Goal: Check status: Check status

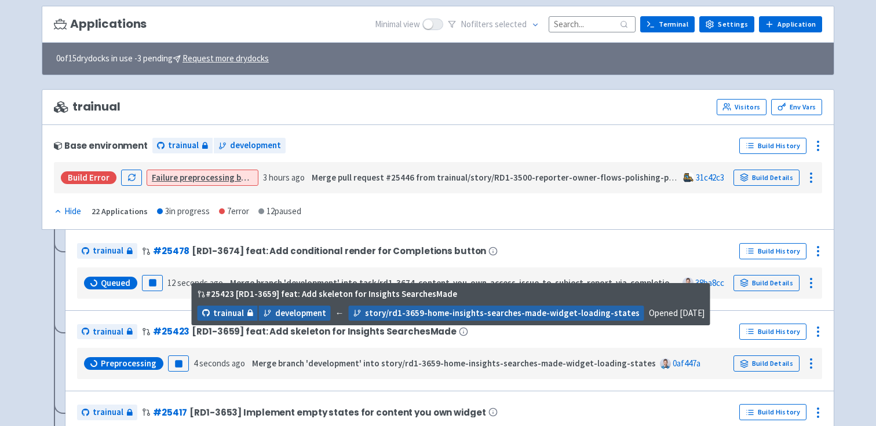
scroll to position [153, 0]
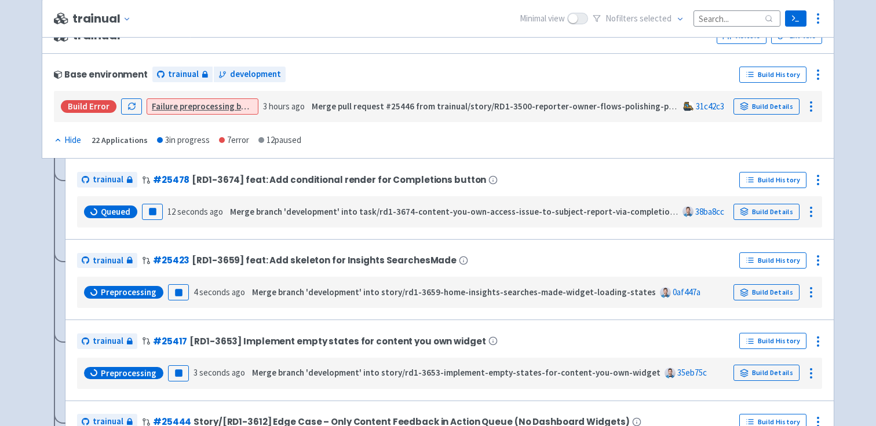
click at [207, 105] on link "Failure preprocessing build" at bounding box center [204, 106] width 104 height 11
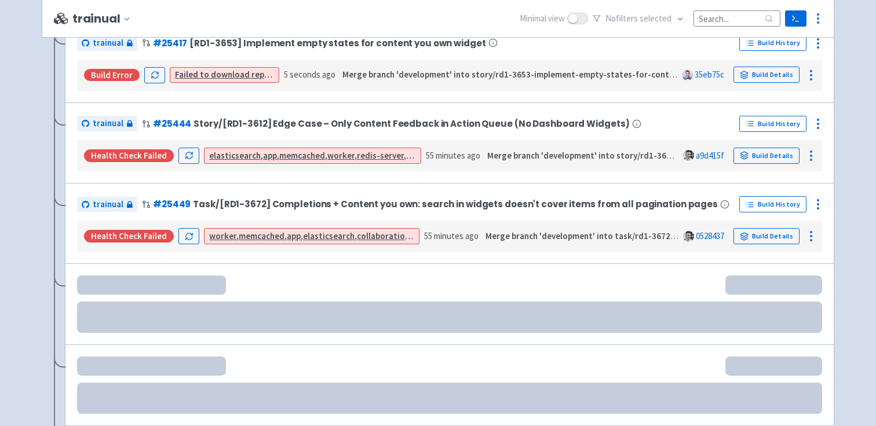
scroll to position [494, 0]
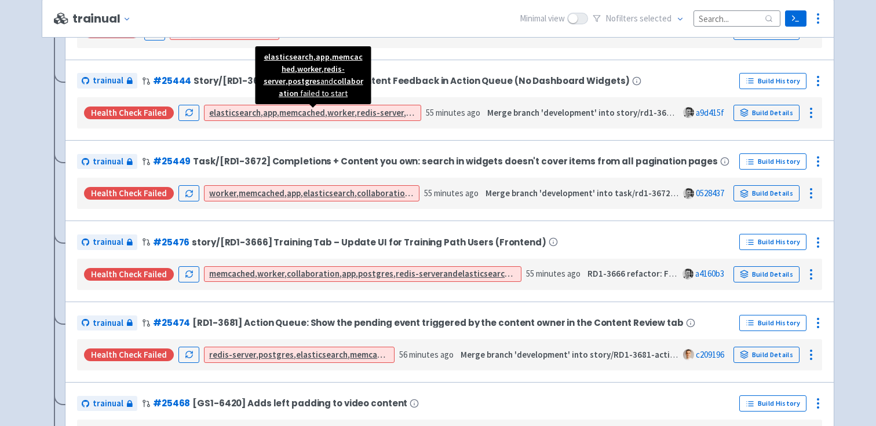
click at [236, 110] on strong "elasticsearch" at bounding box center [235, 112] width 52 height 11
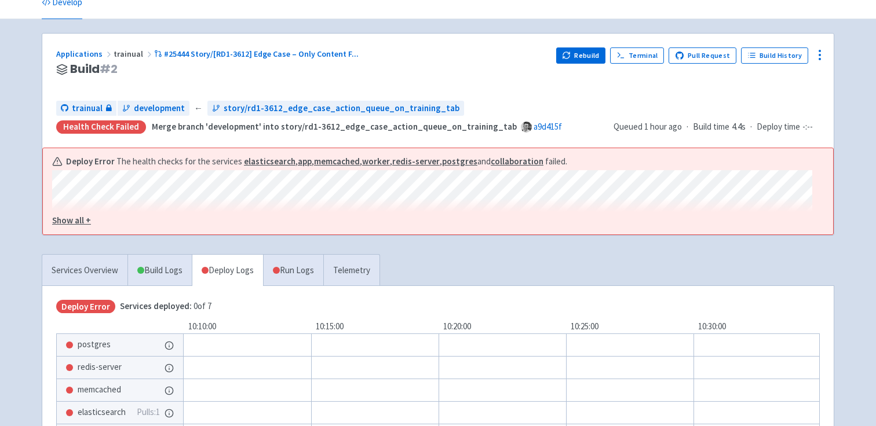
scroll to position [193, 0]
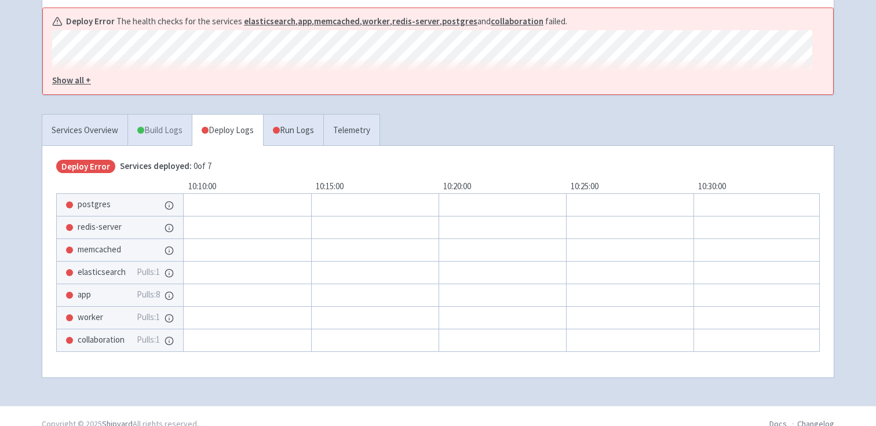
click at [164, 137] on link "Build Logs" at bounding box center [160, 131] width 64 height 32
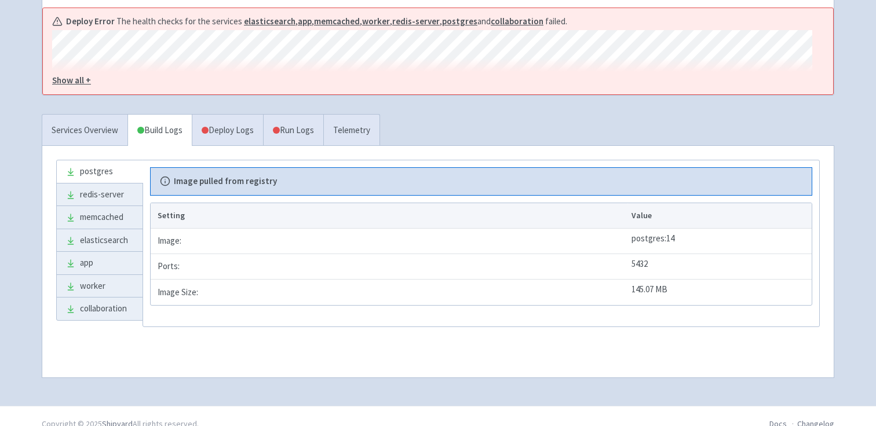
click at [75, 81] on u "Show all +" at bounding box center [71, 80] width 39 height 11
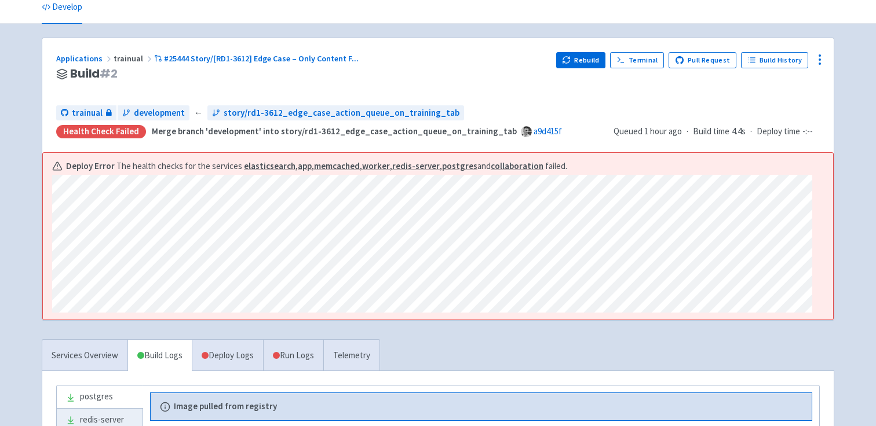
scroll to position [251, 0]
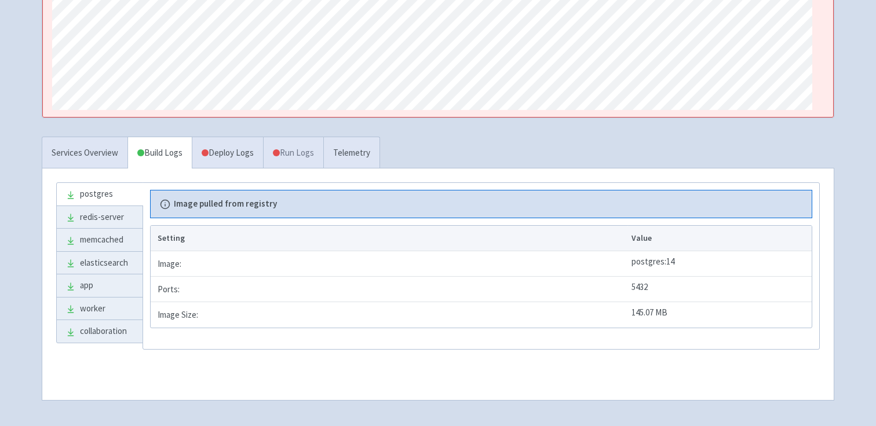
click at [294, 167] on link "Run Logs" at bounding box center [293, 153] width 60 height 32
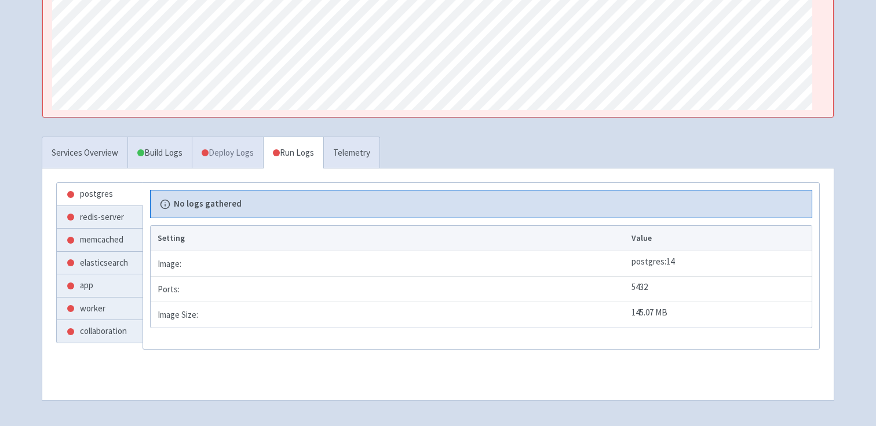
click at [249, 159] on link "Deploy Logs" at bounding box center [227, 153] width 71 height 32
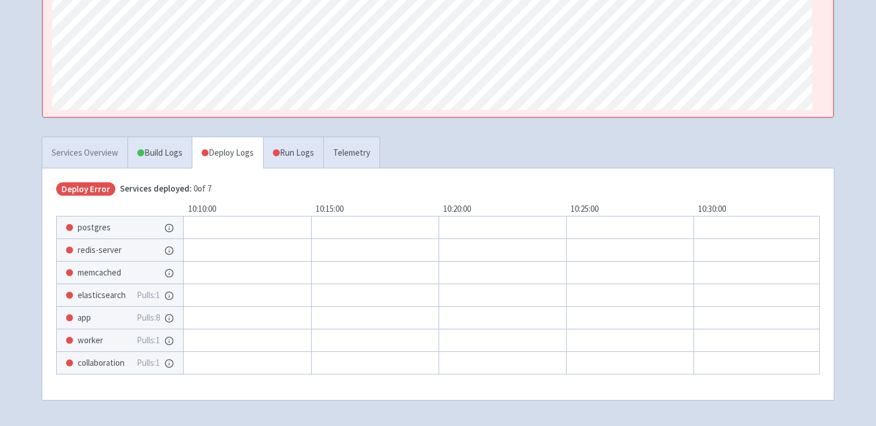
click at [100, 150] on link "Services Overview" at bounding box center [84, 153] width 85 height 32
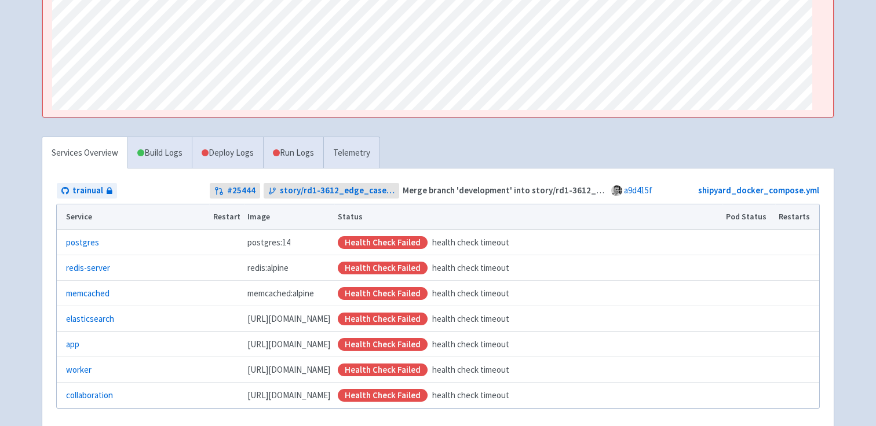
scroll to position [331, 0]
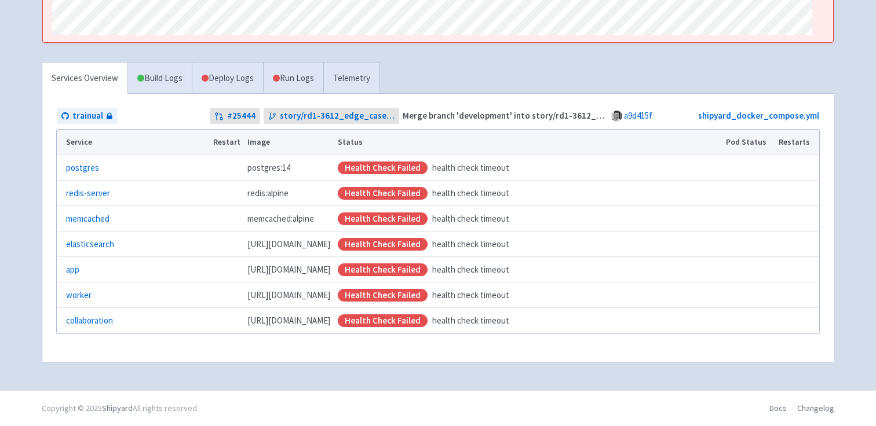
click at [327, 160] on td "postgres:14" at bounding box center [289, 167] width 90 height 25
click at [90, 165] on link "postgres" at bounding box center [82, 168] width 33 height 13
